Goal: Navigation & Orientation: Find specific page/section

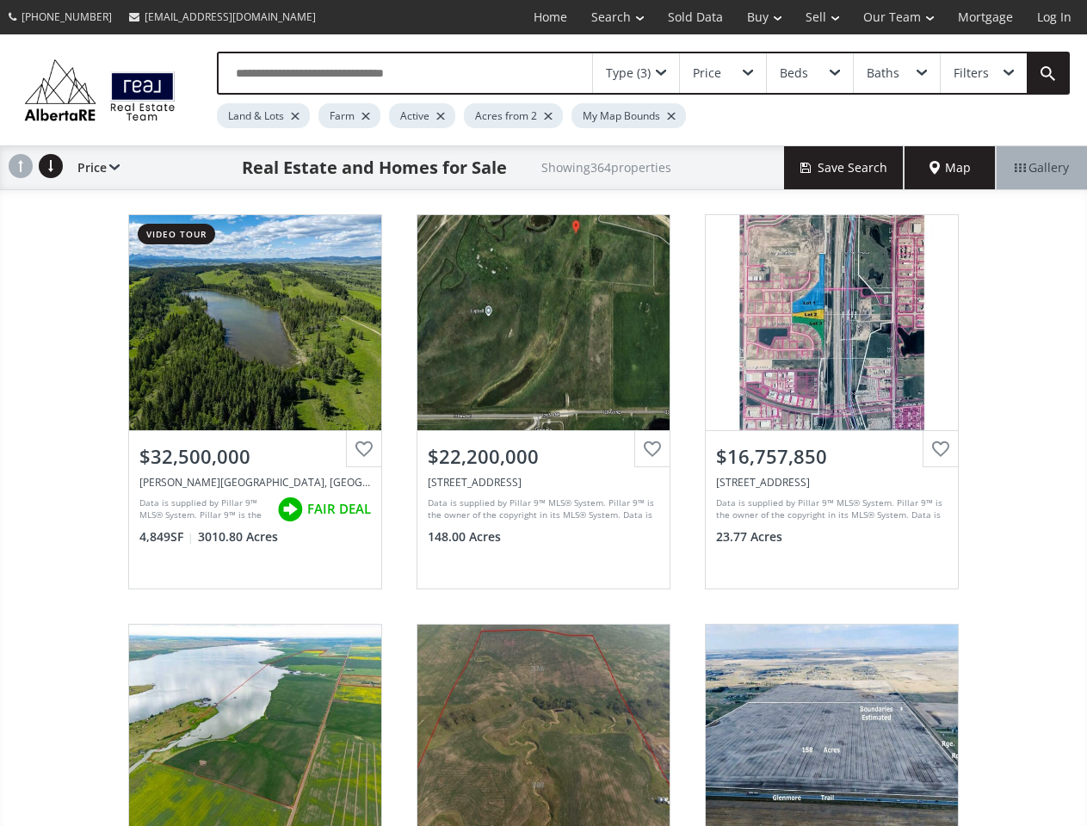
click at [605, 17] on link "Search" at bounding box center [617, 17] width 77 height 34
click at [756, 17] on link "Buy" at bounding box center [764, 17] width 59 height 34
click at [817, 17] on link "Sell" at bounding box center [823, 17] width 58 height 34
click at [897, 17] on link "Our Team" at bounding box center [898, 17] width 95 height 34
click at [1055, 17] on link "Log In" at bounding box center [1054, 17] width 59 height 34
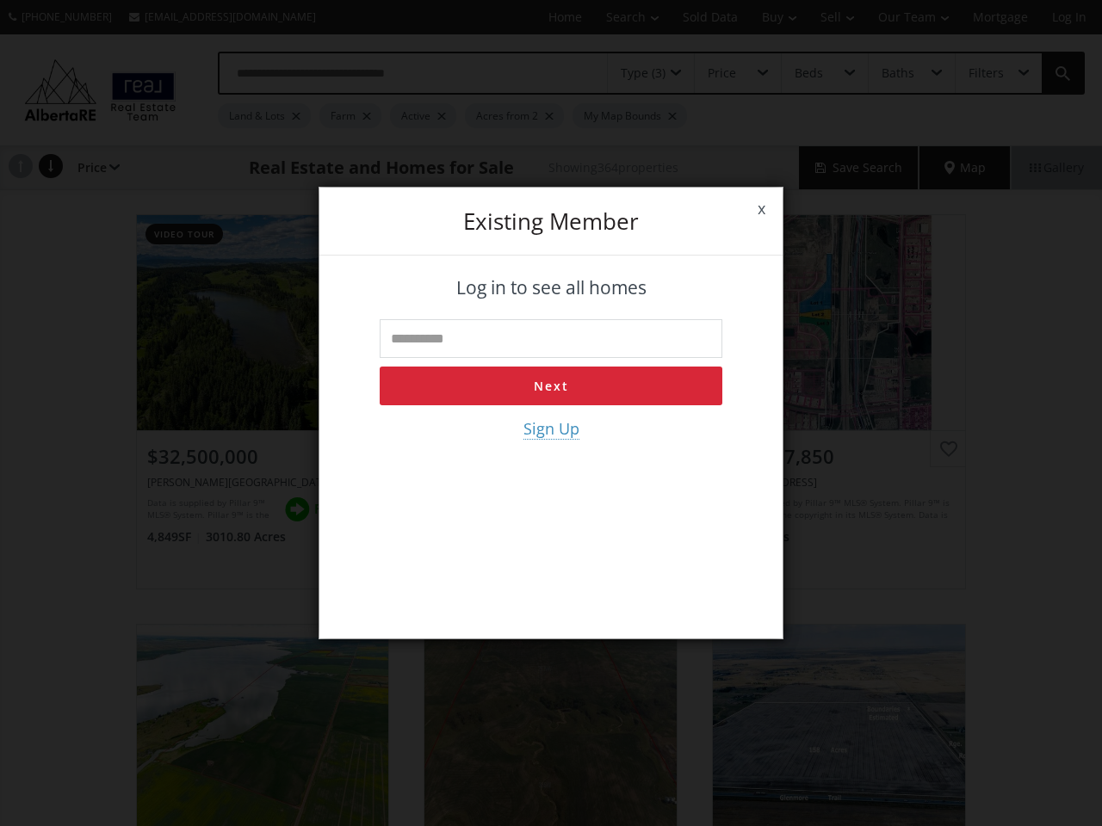
click at [636, 73] on div "x Existing member Log in to see all homes Next Sign Up" at bounding box center [551, 413] width 1102 height 826
click at [722, 73] on div "x Existing member Log in to see all homes Next Sign Up" at bounding box center [551, 413] width 1102 height 826
click at [809, 73] on div "x Existing member Log in to see all homes Next Sign Up" at bounding box center [551, 413] width 1102 height 826
click at [896, 73] on div "x Existing member Log in to see all homes Next Sign Up" at bounding box center [551, 413] width 1102 height 826
click at [983, 73] on div "x Existing member Log in to see all homes Next Sign Up" at bounding box center [551, 413] width 1102 height 826
